Goal: Information Seeking & Learning: Learn about a topic

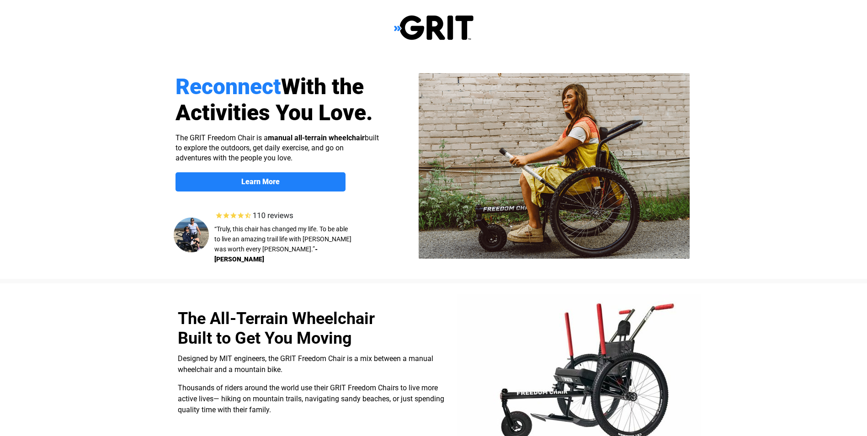
scroll to position [731, 0]
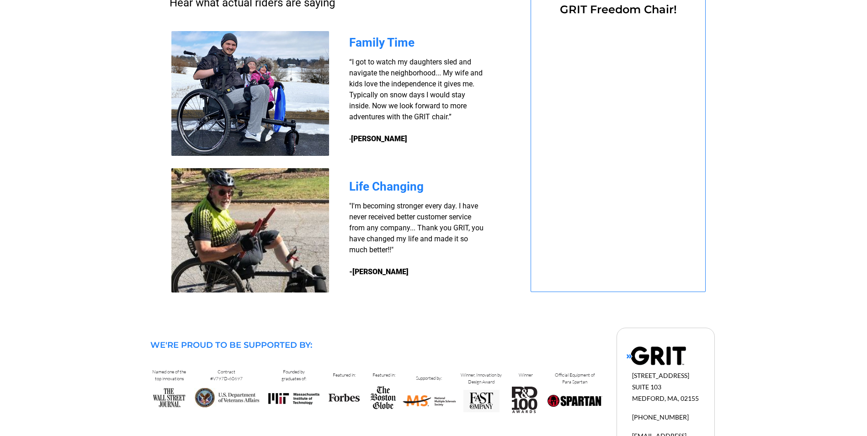
select select "US"
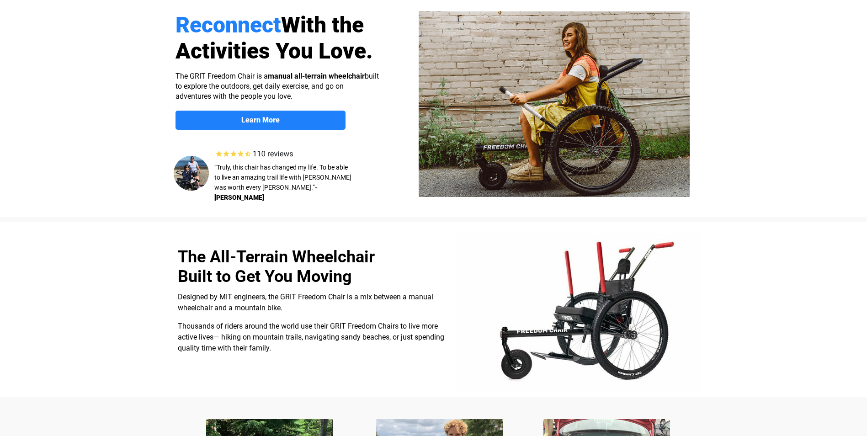
scroll to position [0, 0]
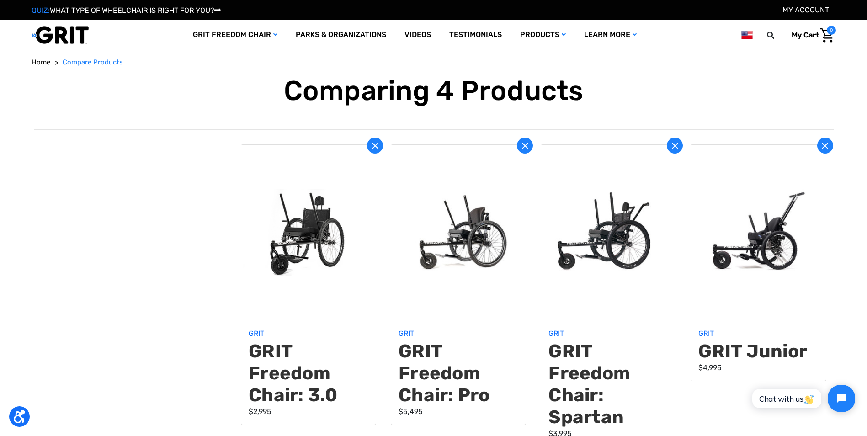
click at [187, 267] on th at bounding box center [134, 292] width 200 height 327
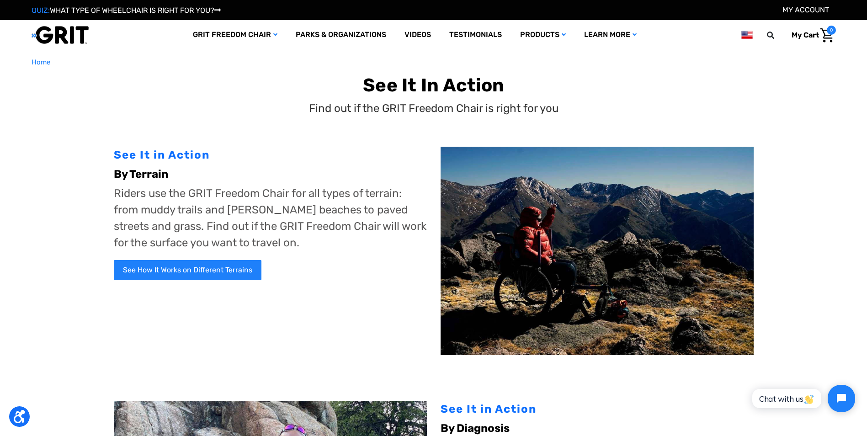
click at [209, 258] on div "See How It Works on Different Terrains" at bounding box center [270, 270] width 313 height 38
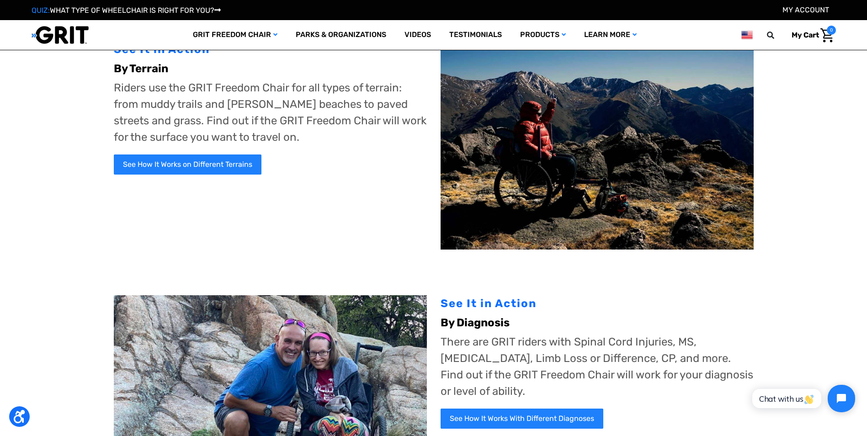
scroll to position [46, 0]
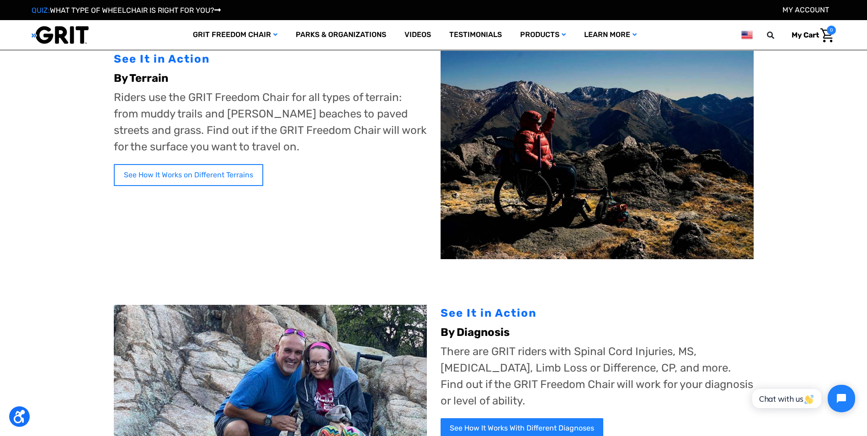
click at [208, 176] on link "See How It Works on Different Terrains" at bounding box center [188, 175] width 149 height 22
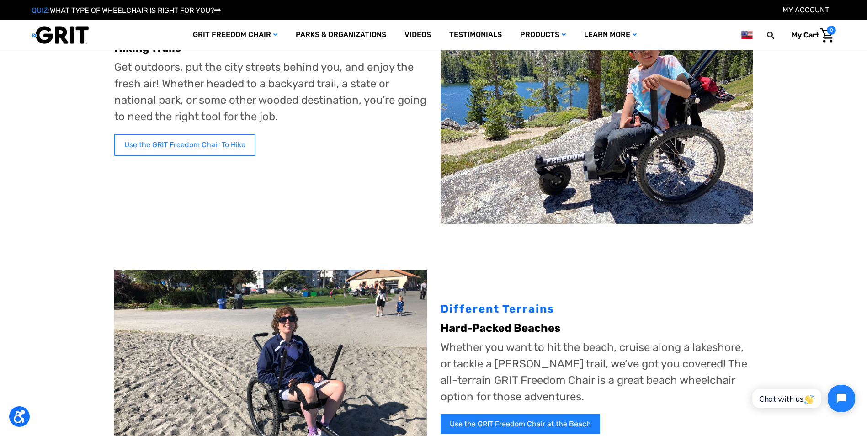
click at [199, 105] on div "Different Terrains Hiking Trails Get outdoors, put the city streets behind you,…" at bounding box center [270, 106] width 313 height 234
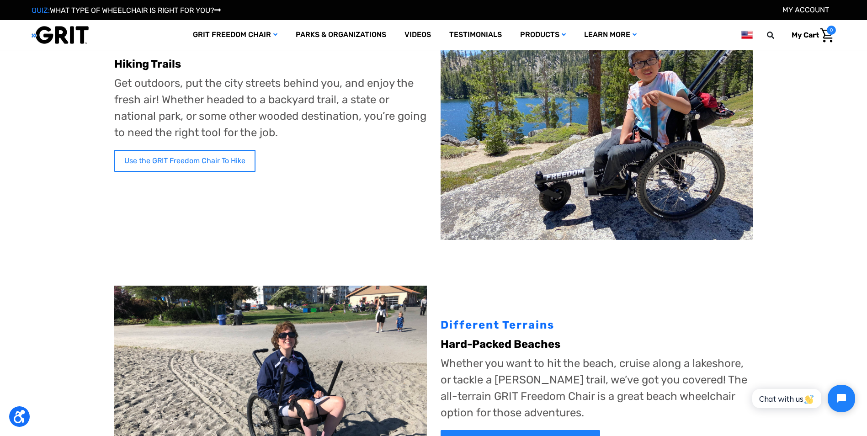
drag, startPoint x: 198, startPoint y: 146, endPoint x: 199, endPoint y: 152, distance: 5.6
click at [198, 146] on div "Use the GRIT Freedom Chair To Hike" at bounding box center [270, 161] width 313 height 40
click at [200, 158] on link "Use the GRIT Freedom Chair To Hike" at bounding box center [184, 161] width 141 height 22
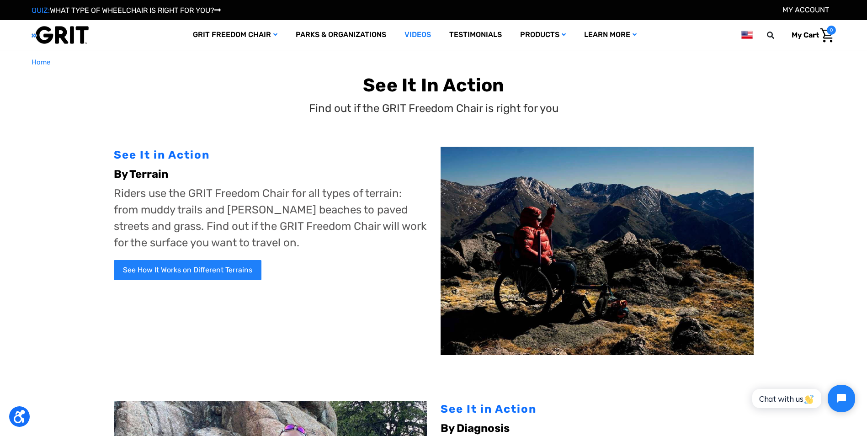
click at [420, 33] on link "Videos" at bounding box center [417, 35] width 45 height 30
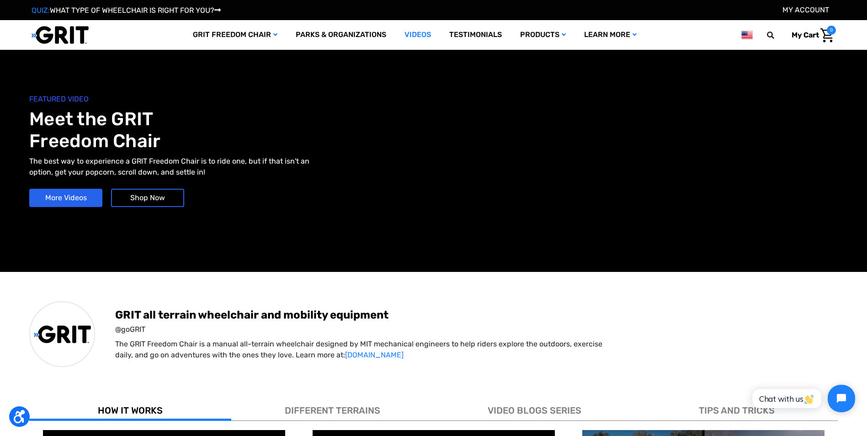
click at [366, 199] on div "FEATURED VIDEO Meet the GRIT Freedom Chair The best way to experience a GRIT Fr…" at bounding box center [231, 150] width 404 height 113
